Goal: Transaction & Acquisition: Purchase product/service

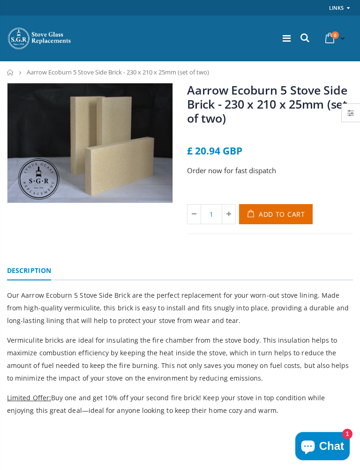
click at [231, 211] on icon at bounding box center [228, 214] width 13 height 19
type input "2"
click at [275, 216] on span "Add to Cart" at bounding box center [281, 214] width 46 height 9
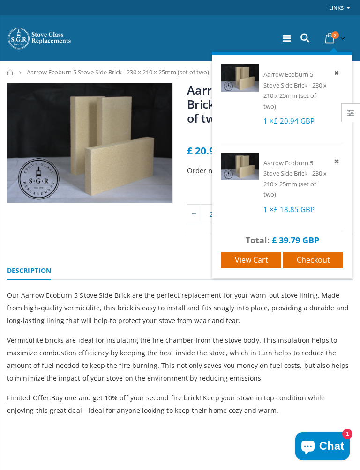
click at [310, 257] on span "Checkout" at bounding box center [312, 260] width 33 height 10
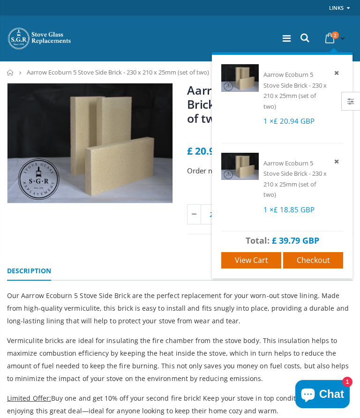
click at [310, 258] on span "Checkout" at bounding box center [312, 260] width 33 height 10
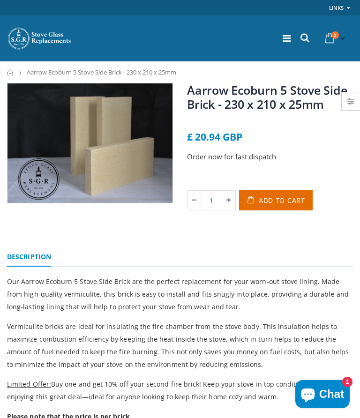
click at [229, 199] on icon at bounding box center [228, 200] width 13 height 19
click at [232, 203] on icon at bounding box center [228, 200] width 13 height 19
click at [234, 201] on icon at bounding box center [228, 200] width 13 height 19
type input "4"
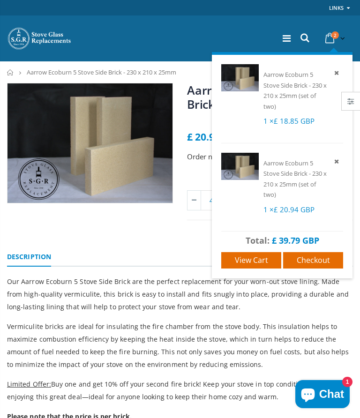
click at [341, 70] on link at bounding box center [337, 72] width 11 height 11
click at [340, 69] on icon at bounding box center [336, 72] width 8 height 8
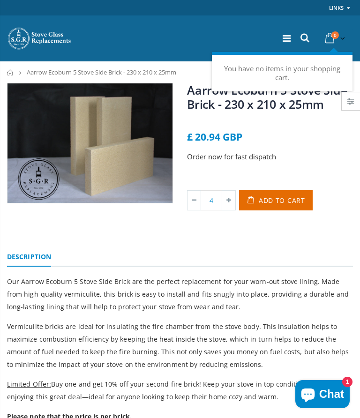
click at [273, 196] on span "Add to Cart" at bounding box center [281, 200] width 46 height 9
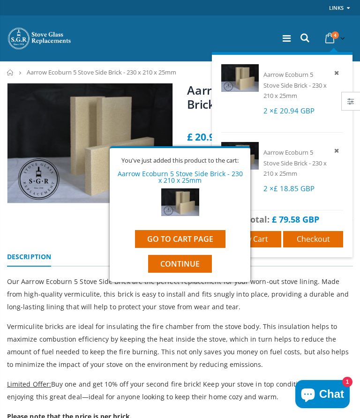
click at [200, 233] on link "Go to cart page" at bounding box center [180, 239] width 90 height 18
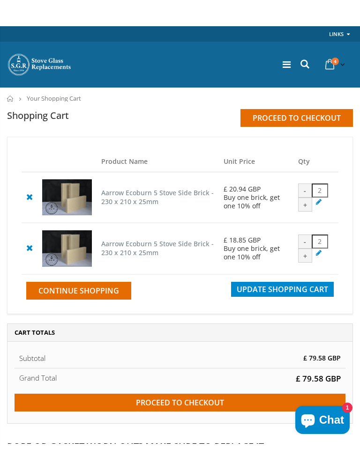
scroll to position [180, 0]
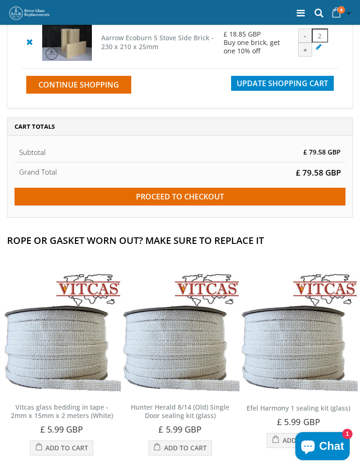
click at [347, 289] on img at bounding box center [298, 332] width 118 height 118
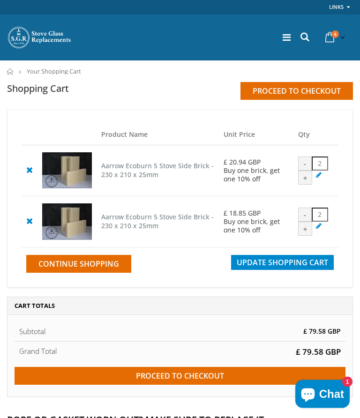
scroll to position [0, 0]
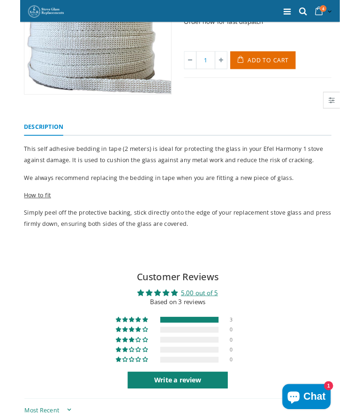
scroll to position [17, 6]
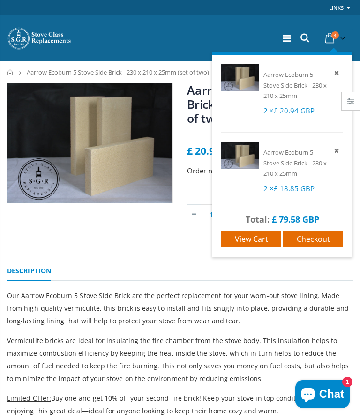
click at [306, 266] on ul "Description" at bounding box center [180, 268] width 346 height 24
click at [332, 153] on icon at bounding box center [336, 150] width 8 height 8
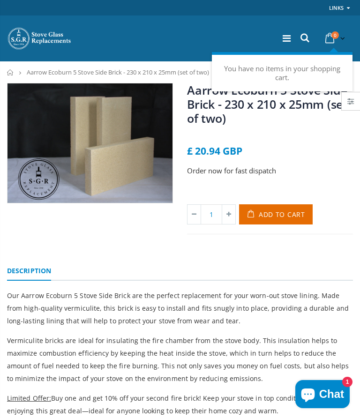
click at [315, 148] on div "£ 20.94 GBP" at bounding box center [270, 151] width 166 height 10
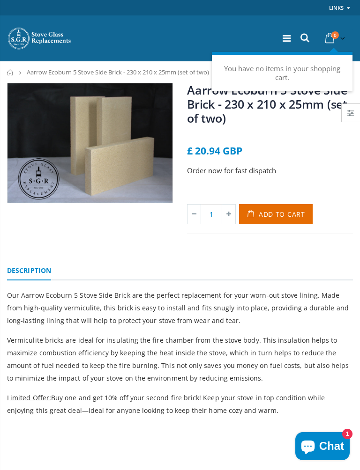
click at [321, 153] on div "£ 20.94 GBP" at bounding box center [270, 151] width 166 height 10
click at [314, 62] on div "You have no items in your shopping cart." at bounding box center [282, 71] width 140 height 39
click at [280, 213] on span "Add to Cart" at bounding box center [281, 214] width 46 height 9
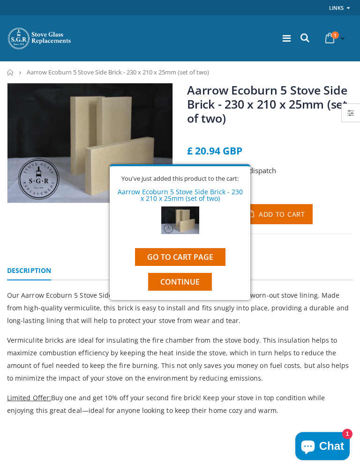
click at [296, 211] on span "Add to Cart" at bounding box center [281, 214] width 46 height 9
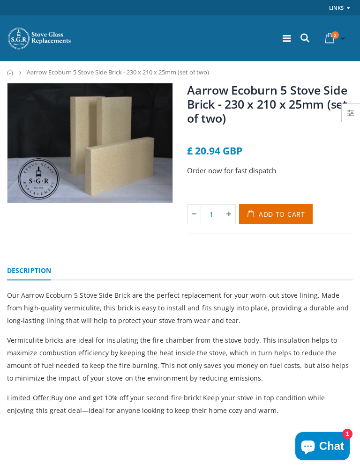
click at [233, 214] on icon at bounding box center [228, 214] width 13 height 19
type input "2"
click at [278, 212] on span "Add to Cart" at bounding box center [281, 214] width 46 height 9
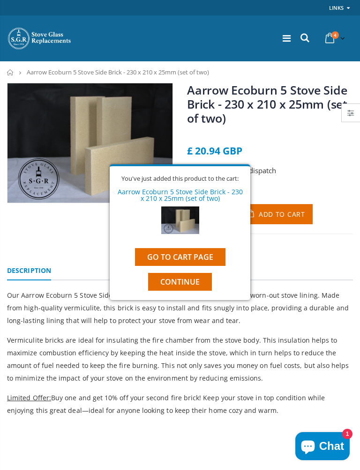
click at [198, 258] on link "Go to cart page" at bounding box center [180, 257] width 90 height 18
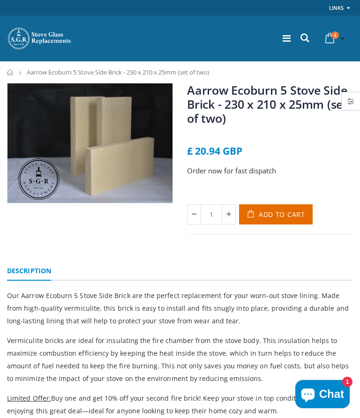
click at [312, 157] on div "Aarrow Ecoburn 5 Stove Side Brick - 230 x 210 x 25mm (set of two) No reviews £ …" at bounding box center [270, 158] width 166 height 151
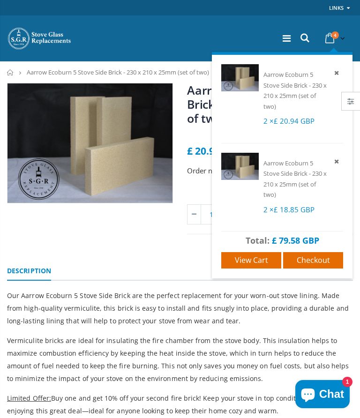
click at [332, 73] on icon at bounding box center [336, 72] width 8 height 8
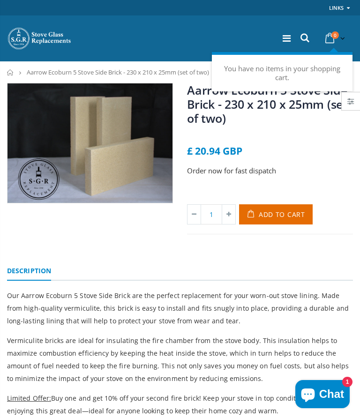
click at [312, 141] on div "Aarrow Ecoburn 5 Stove Side Brick - 230 x 210 x 25mm (set of two) No reviews £ …" at bounding box center [270, 158] width 166 height 151
click at [329, 37] on icon at bounding box center [329, 38] width 16 height 17
click at [333, 42] on icon at bounding box center [329, 38] width 16 height 17
click at [307, 79] on p "You have no items in your shopping cart." at bounding box center [282, 73] width 122 height 18
click at [329, 37] on icon at bounding box center [329, 38] width 16 height 17
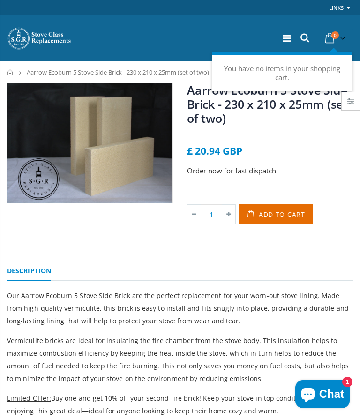
click at [330, 30] on icon at bounding box center [329, 38] width 16 height 17
click at [339, 38] on link "0 item(s)" at bounding box center [333, 38] width 25 height 18
click at [331, 41] on icon at bounding box center [329, 38] width 16 height 17
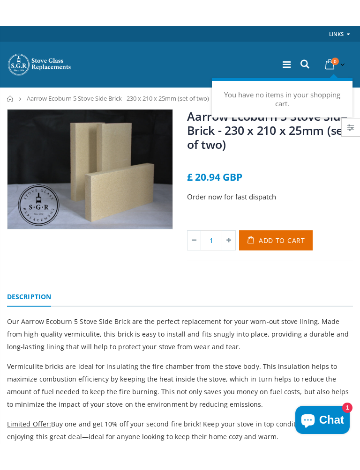
scroll to position [22, 0]
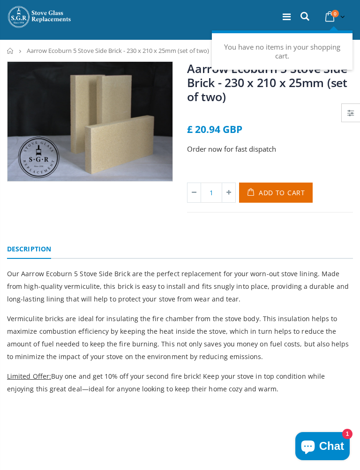
click at [326, 136] on div "Aarrow Ecoburn 5 Stove Side Brick - 230 x 210 x 25mm (set of two) No reviews £ …" at bounding box center [270, 136] width 166 height 151
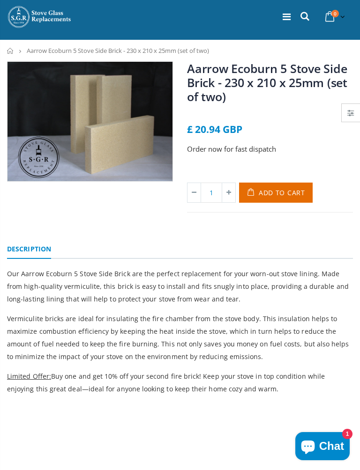
click at [316, 123] on div "Aarrow Ecoburn 5 Stove Side Brick - 230 x 210 x 25mm (set of two) No reviews £ …" at bounding box center [270, 136] width 166 height 151
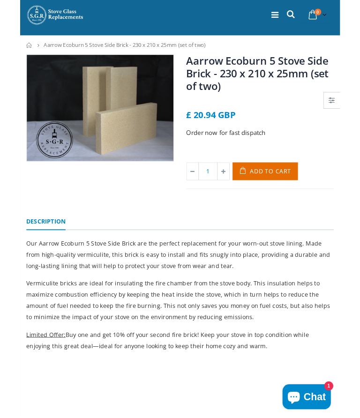
scroll to position [23, 0]
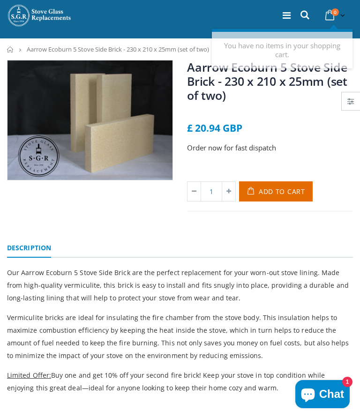
click at [332, 15] on span "0" at bounding box center [334, 11] width 7 height 7
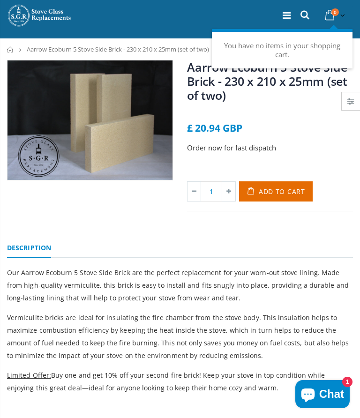
click at [316, 126] on div "£ 20.94 GBP" at bounding box center [270, 128] width 166 height 10
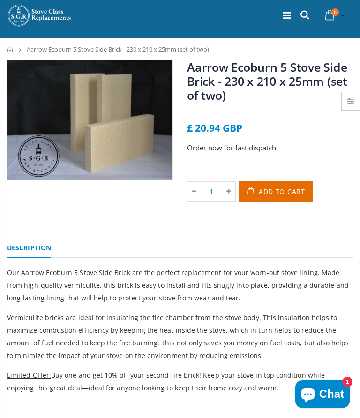
click at [227, 191] on icon at bounding box center [228, 191] width 13 height 19
type input "2"
click at [276, 187] on span "Add to Cart" at bounding box center [281, 191] width 46 height 9
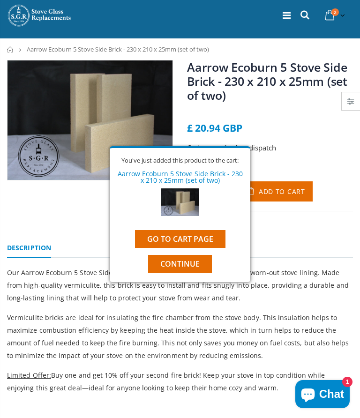
click at [194, 239] on link "Go to cart page" at bounding box center [180, 239] width 90 height 18
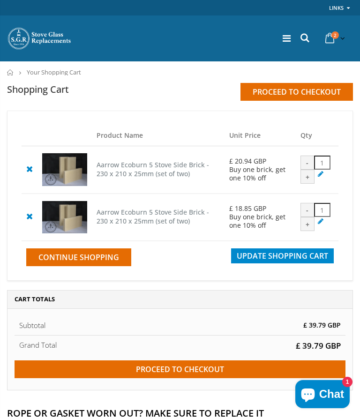
click at [207, 378] on input "Proceed to checkout" at bounding box center [180, 369] width 331 height 18
